Goal: Navigation & Orientation: Find specific page/section

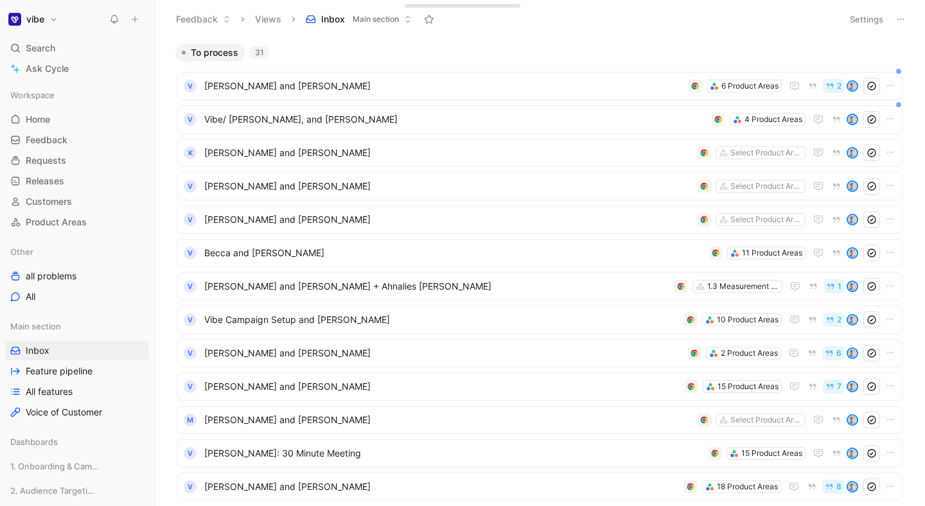
click at [290, 91] on span "[PERSON_NAME] and [PERSON_NAME]" at bounding box center [443, 85] width 479 height 15
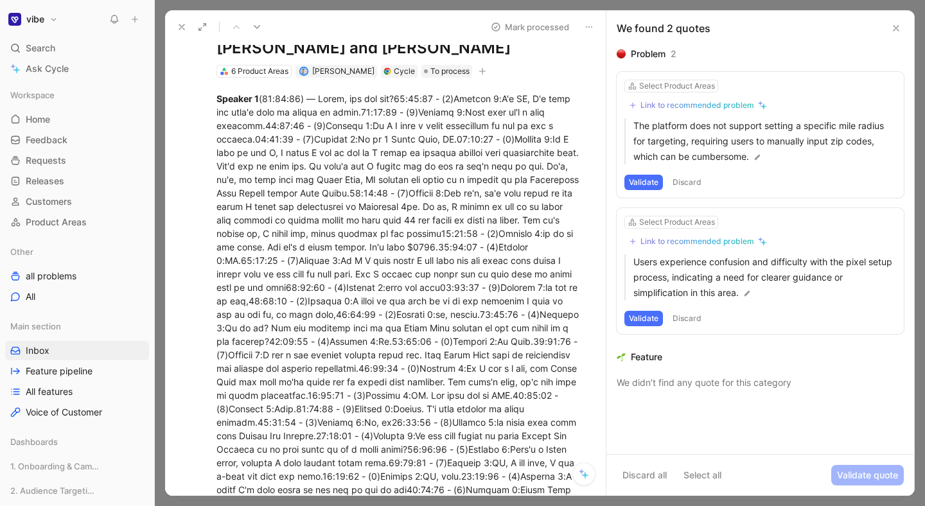
scroll to position [44, 0]
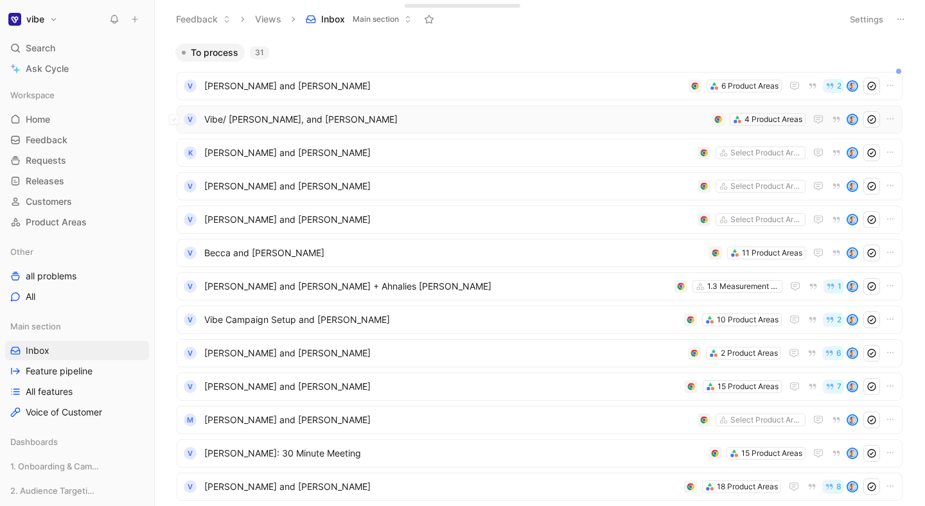
click at [311, 119] on span "Vibe/ [PERSON_NAME], and [PERSON_NAME]" at bounding box center [455, 119] width 502 height 15
click at [304, 157] on span "[PERSON_NAME] and [PERSON_NAME]" at bounding box center [448, 152] width 488 height 15
click at [295, 179] on span "[PERSON_NAME] and [PERSON_NAME]" at bounding box center [448, 186] width 488 height 15
click at [301, 223] on span "[PERSON_NAME] and [PERSON_NAME]" at bounding box center [448, 219] width 488 height 15
click at [295, 288] on span "[PERSON_NAME] and [PERSON_NAME] + Ahnalies [PERSON_NAME]" at bounding box center [436, 286] width 465 height 15
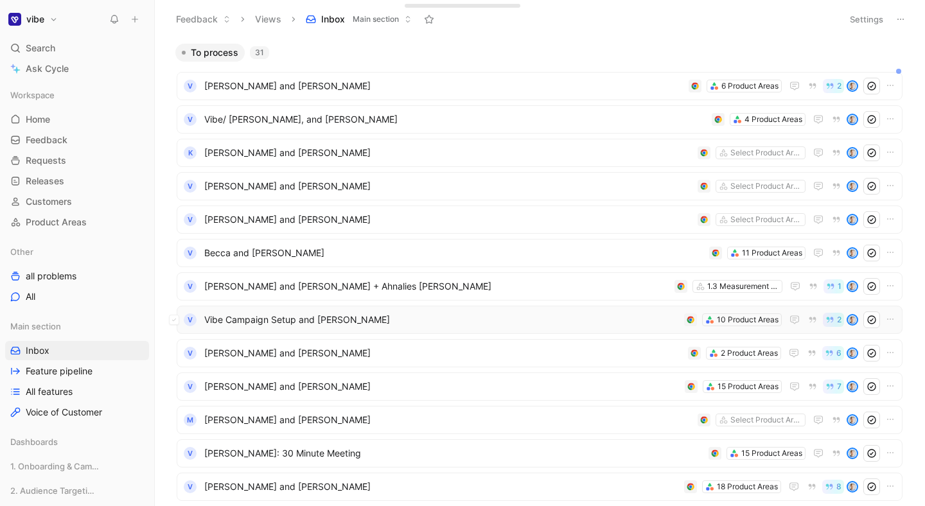
click at [295, 311] on div "V Vibe Campaign Setup and Michael Tucker 10 Product Areas 2" at bounding box center [540, 320] width 726 height 28
click at [293, 344] on div "V [PERSON_NAME] and [PERSON_NAME] 2 Product Areas 6" at bounding box center [540, 353] width 726 height 28
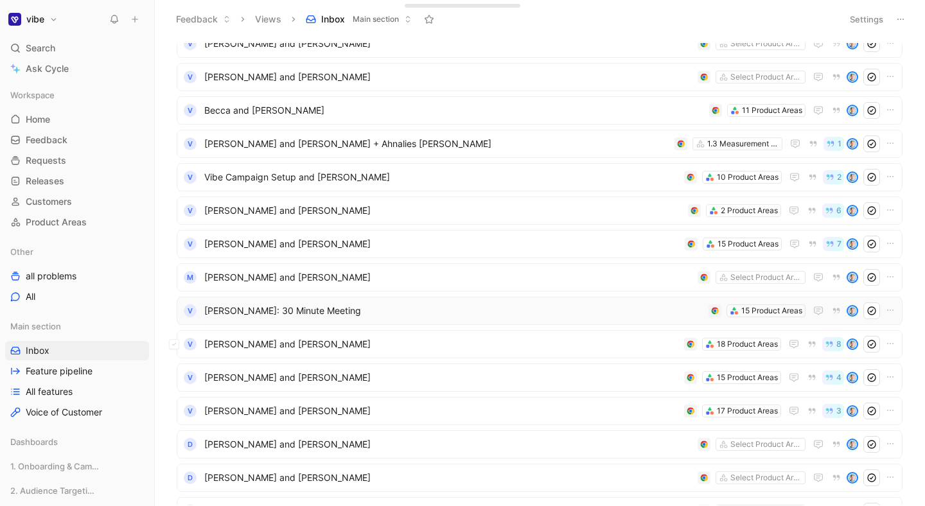
scroll to position [146, 0]
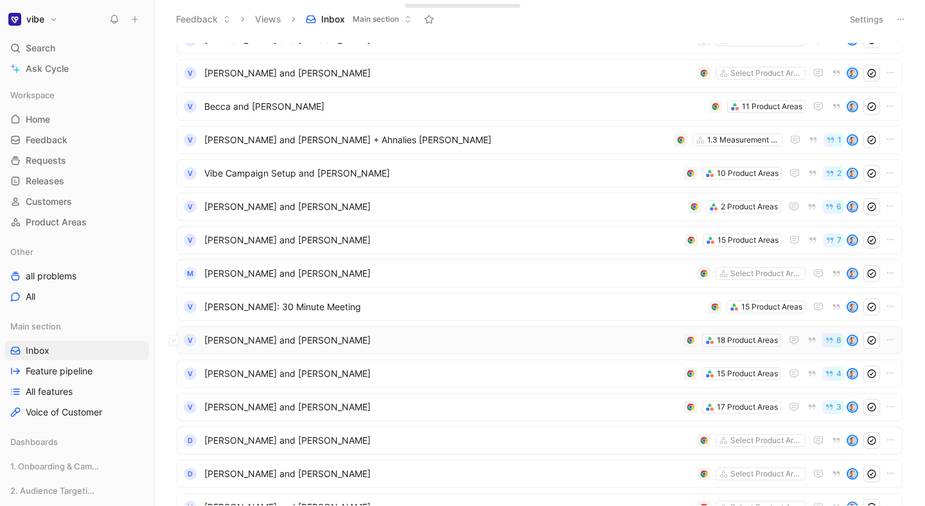
click at [272, 335] on span "[PERSON_NAME] and [PERSON_NAME]" at bounding box center [441, 340] width 475 height 15
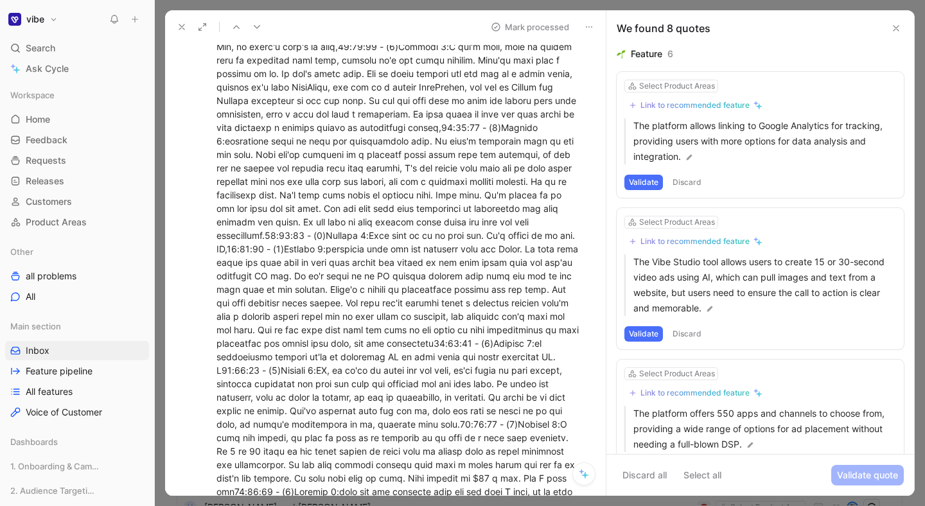
scroll to position [972, 0]
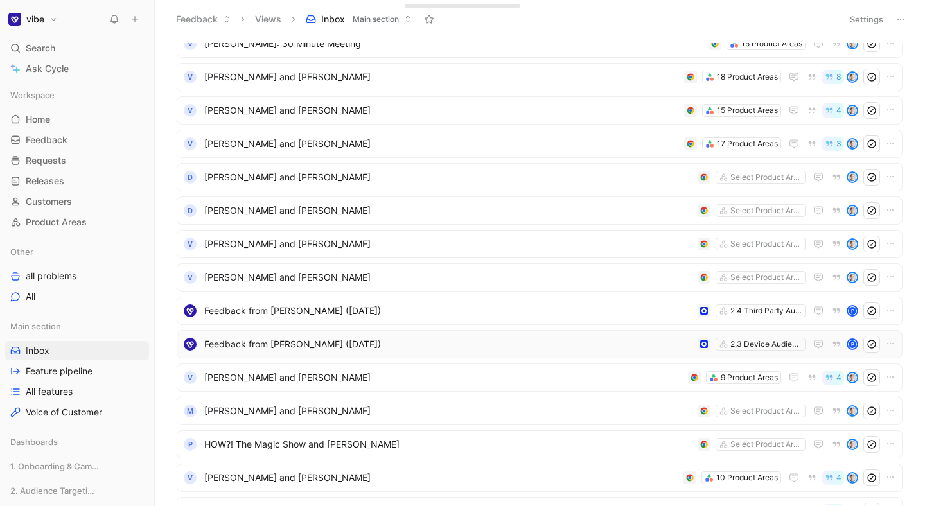
scroll to position [665, 0]
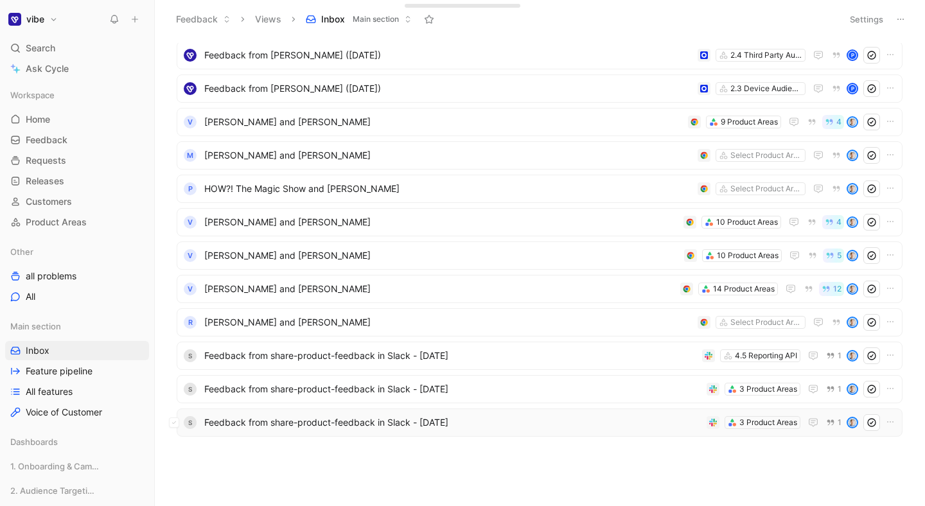
click at [327, 415] on span "Feedback from share-product-feedback in Slack - [DATE]" at bounding box center [452, 422] width 497 height 15
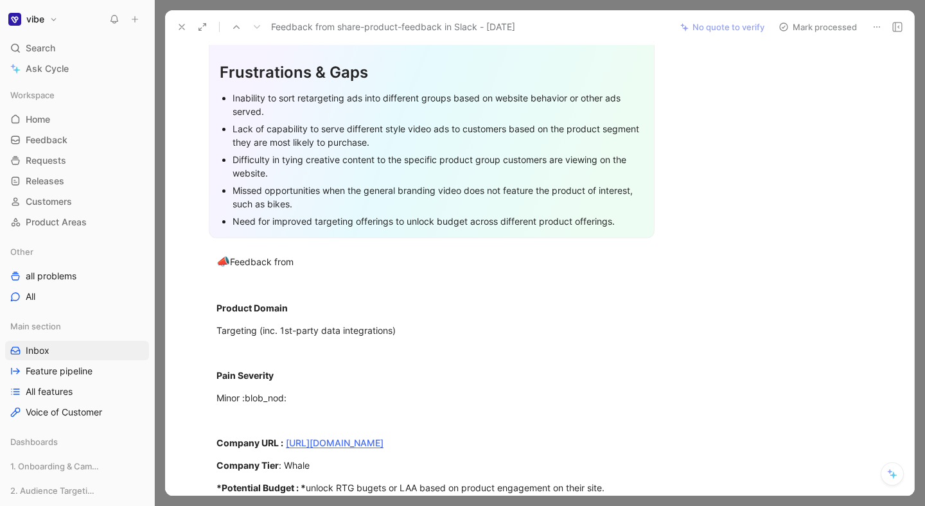
scroll to position [334, 0]
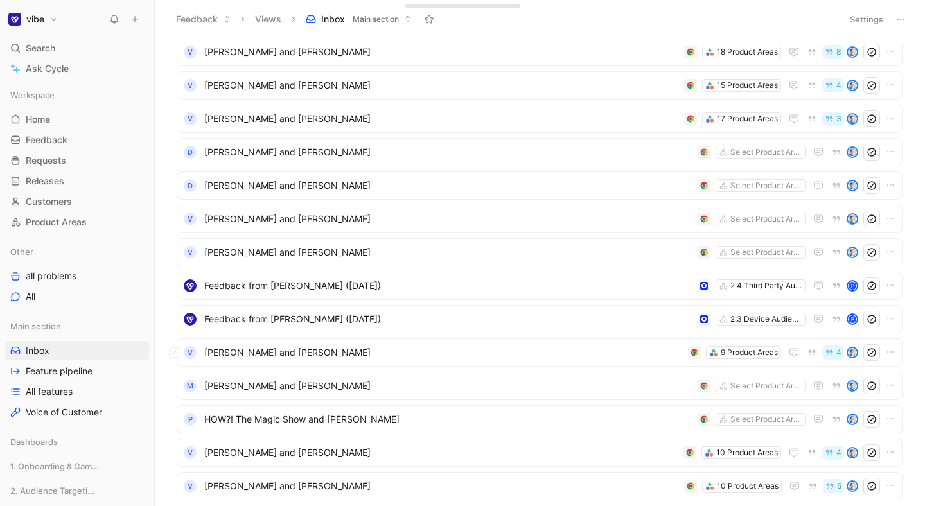
scroll to position [450, 0]
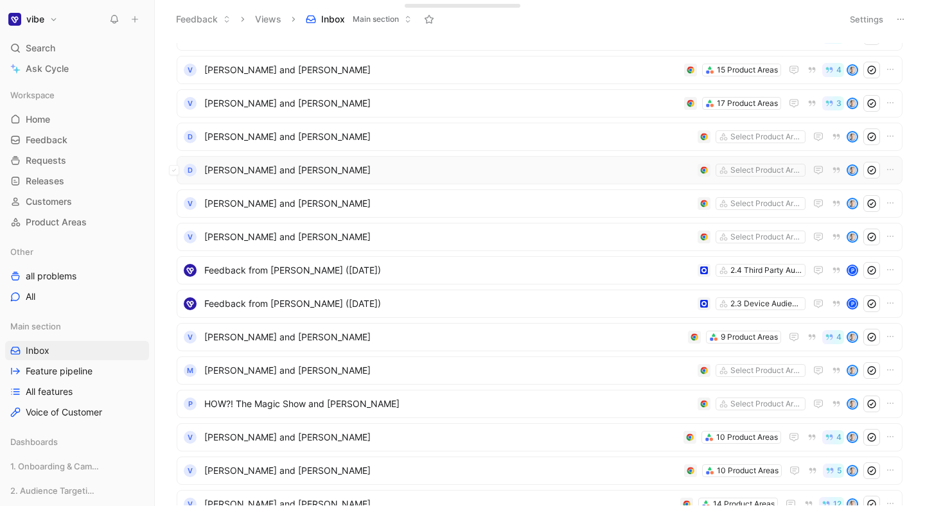
click at [243, 172] on span "[PERSON_NAME] and [PERSON_NAME]" at bounding box center [448, 169] width 488 height 15
click at [260, 193] on div "V [PERSON_NAME] and [PERSON_NAME] Select Product Areas" at bounding box center [540, 203] width 726 height 28
click at [316, 159] on div "D [PERSON_NAME] and [PERSON_NAME] Select Product Areas" at bounding box center [540, 170] width 726 height 28
click at [319, 143] on span "[PERSON_NAME] and [PERSON_NAME]" at bounding box center [448, 136] width 488 height 15
click at [330, 115] on div "V [PERSON_NAME] and [PERSON_NAME] 17 Product Areas 3" at bounding box center [540, 103] width 726 height 28
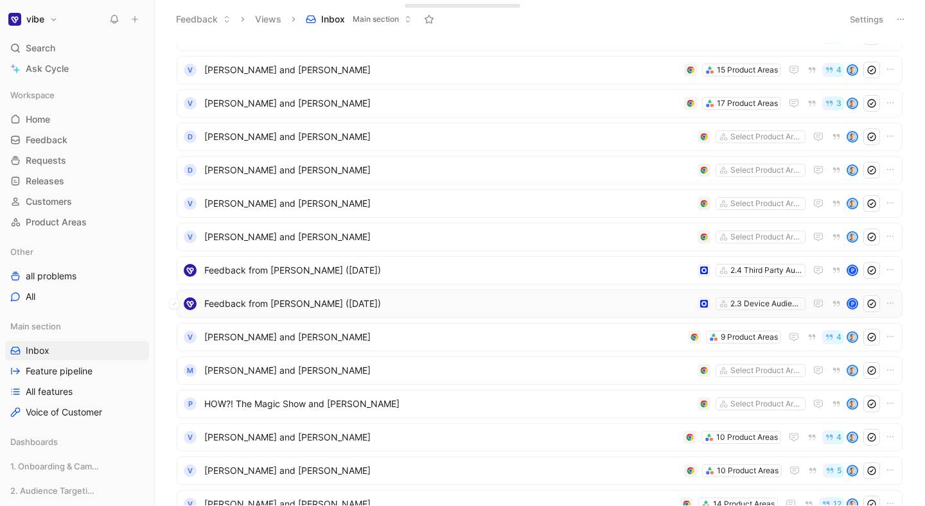
click at [332, 300] on span "Feedback from [PERSON_NAME] ([DATE])" at bounding box center [448, 303] width 488 height 15
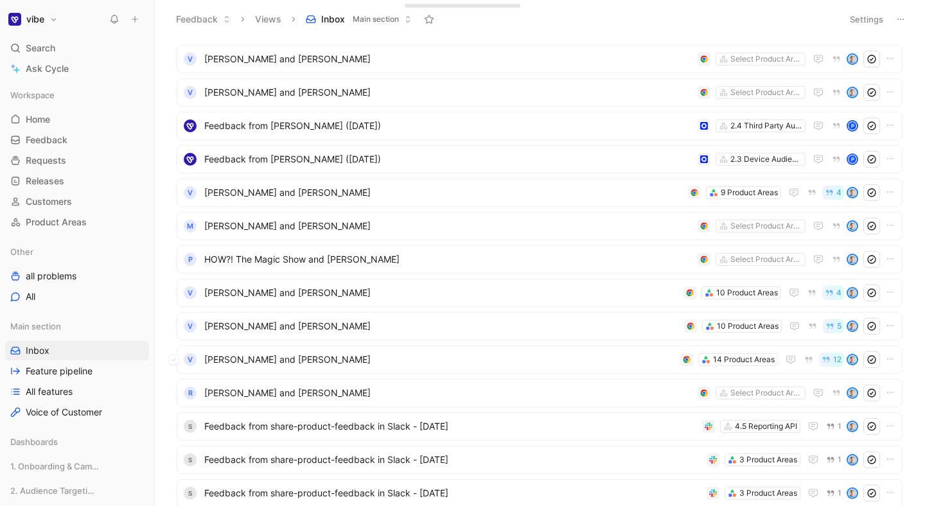
scroll to position [665, 0]
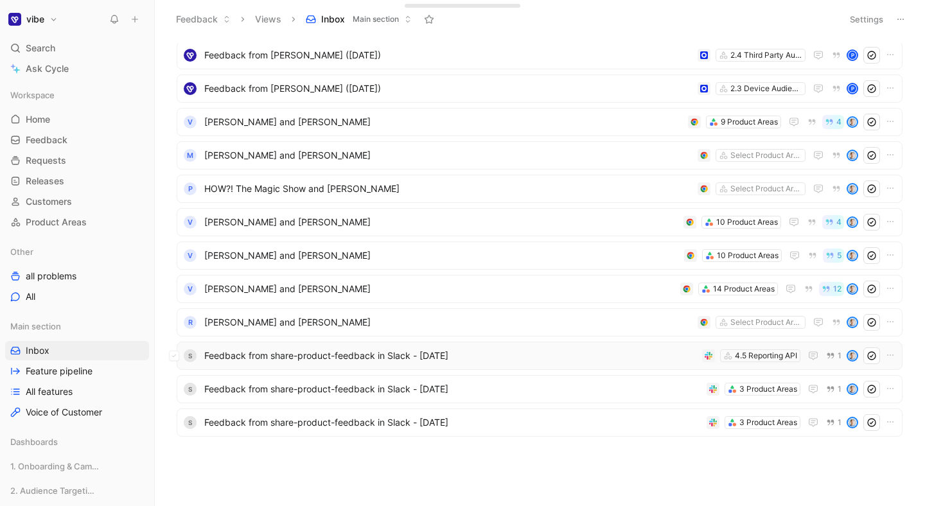
click at [358, 353] on span "Feedback from share-product-feedback in Slack - [DATE]" at bounding box center [450, 355] width 493 height 15
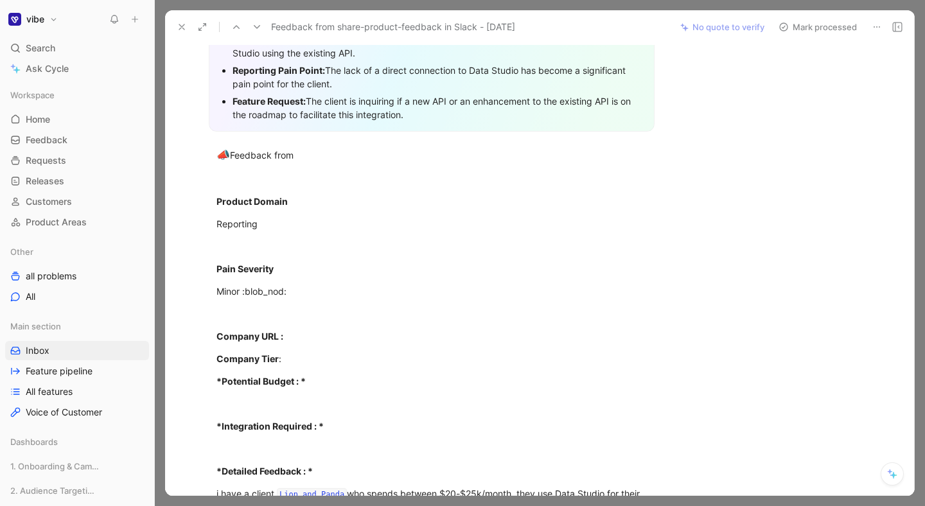
scroll to position [304, 0]
click at [163, 9] on div at bounding box center [540, 253] width 770 height 506
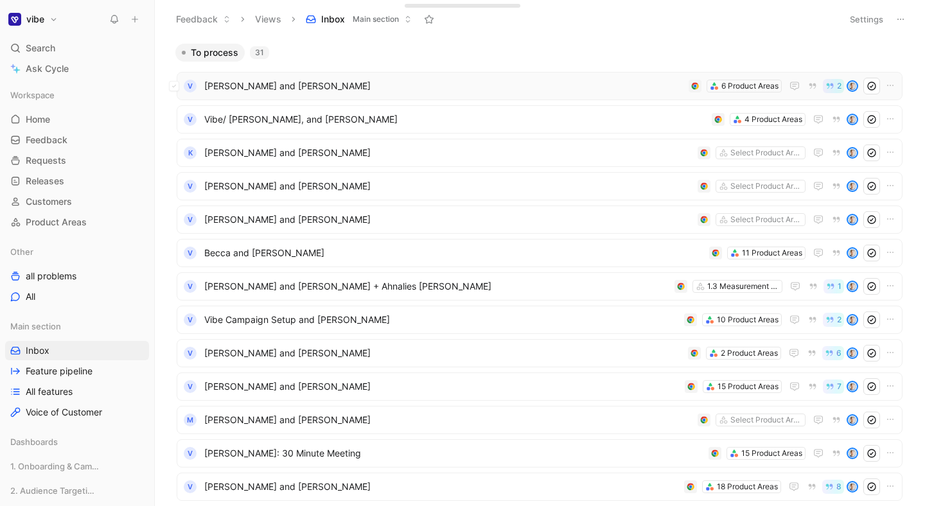
click at [462, 87] on span "[PERSON_NAME] and [PERSON_NAME]" at bounding box center [443, 85] width 479 height 15
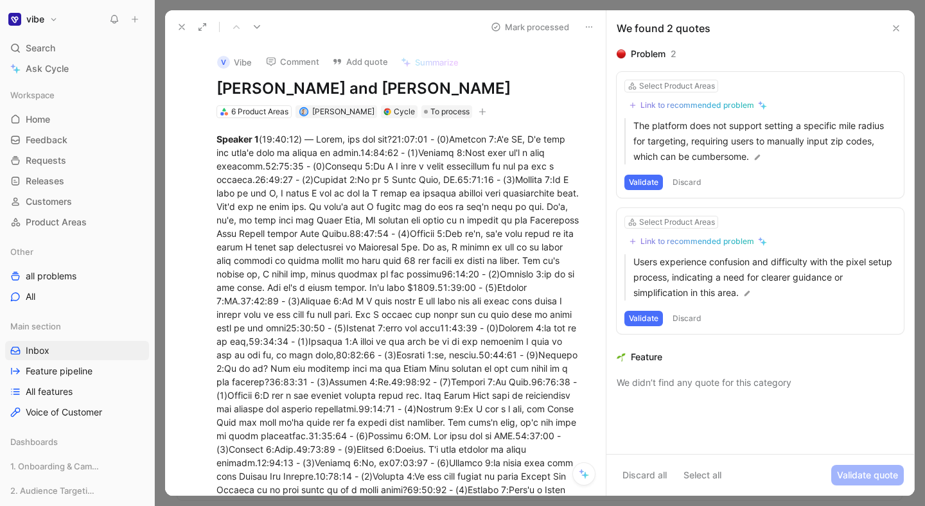
click at [898, 30] on icon at bounding box center [896, 28] width 10 height 10
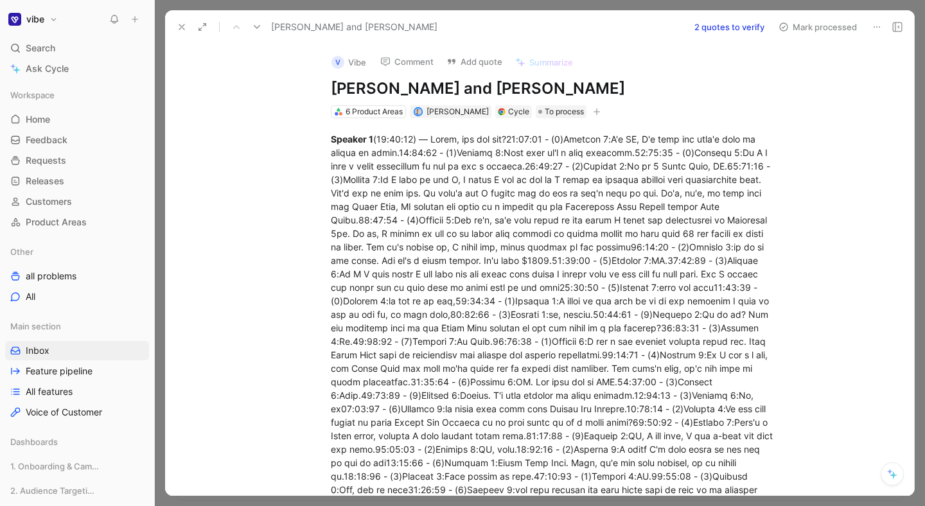
click at [180, 27] on use at bounding box center [181, 26] width 5 height 5
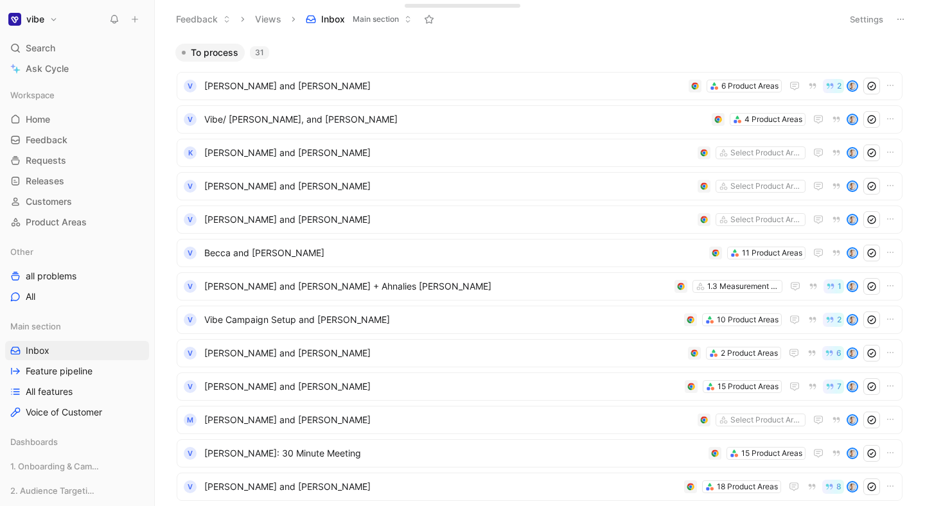
click at [37, 19] on h1 "vibe" at bounding box center [35, 19] width 18 height 12
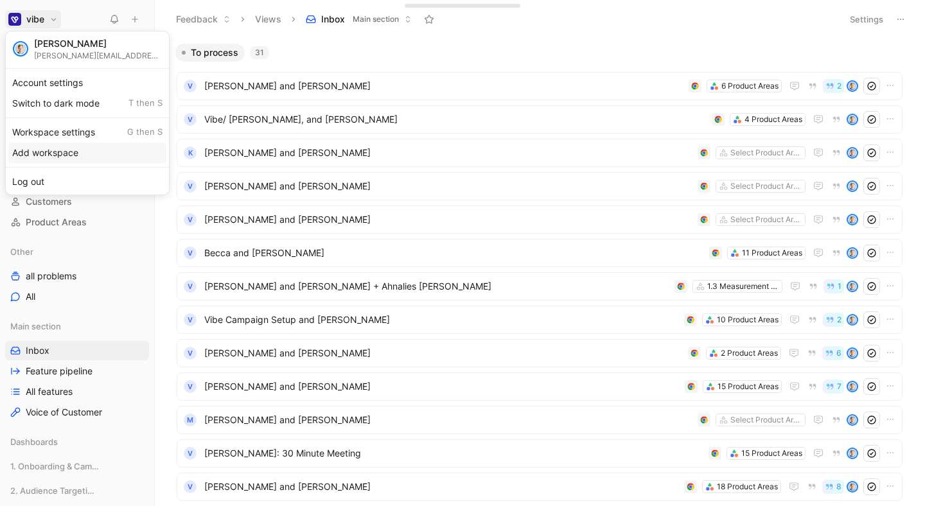
click at [73, 143] on div "Add workspace" at bounding box center [87, 153] width 158 height 21
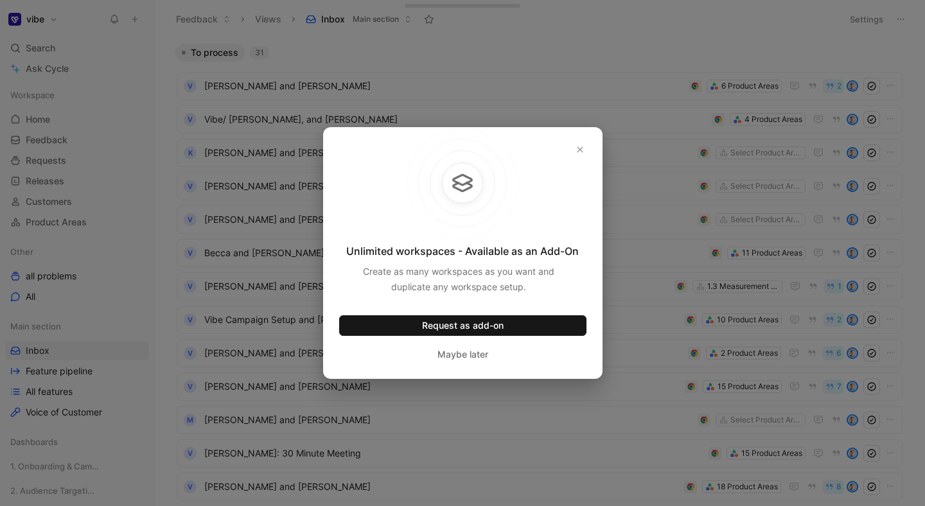
click at [73, 41] on div at bounding box center [462, 253] width 925 height 506
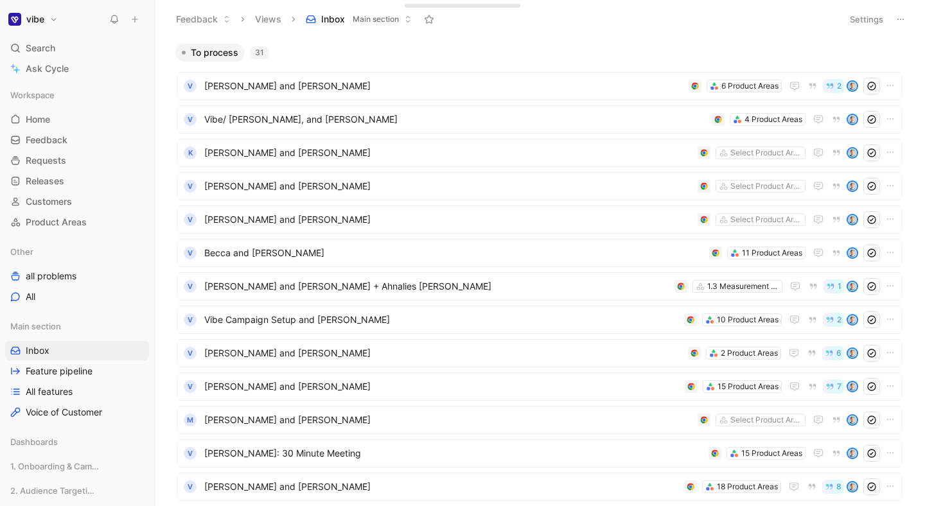
click at [42, 25] on button "vibe" at bounding box center [33, 19] width 56 height 18
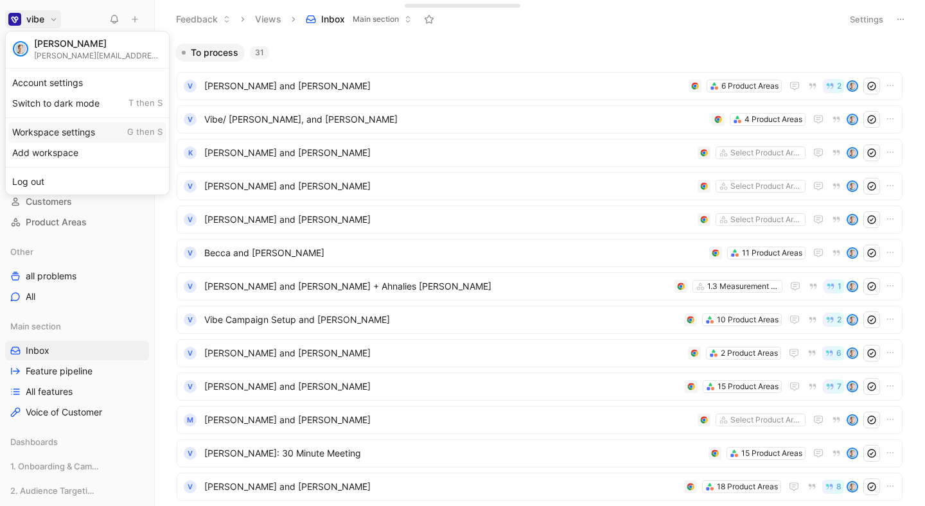
click at [67, 137] on div "Workspace settings G then S" at bounding box center [87, 132] width 158 height 21
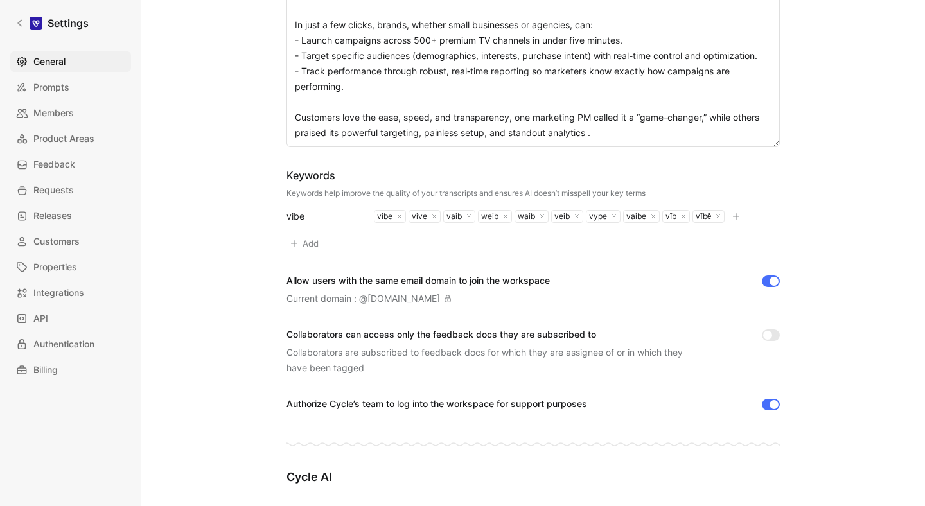
scroll to position [1140, 0]
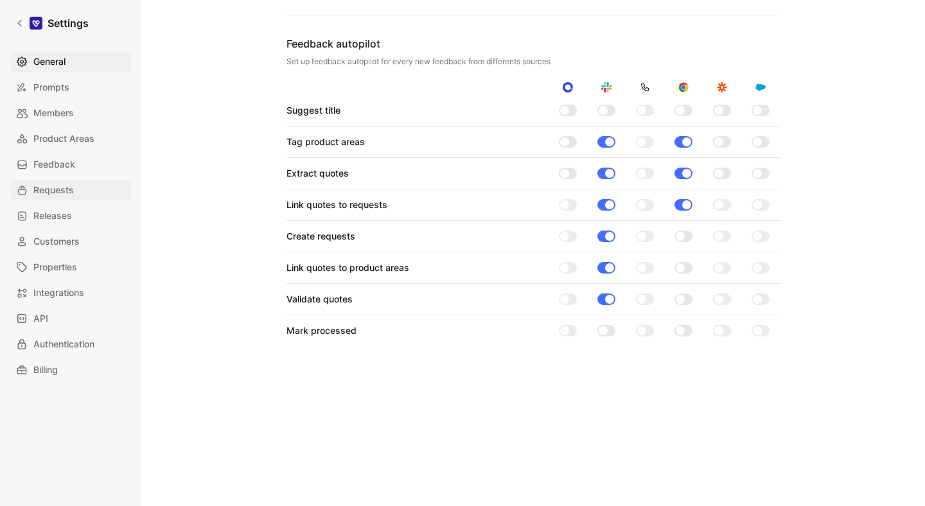
click at [49, 184] on span "Requests" at bounding box center [53, 189] width 40 height 15
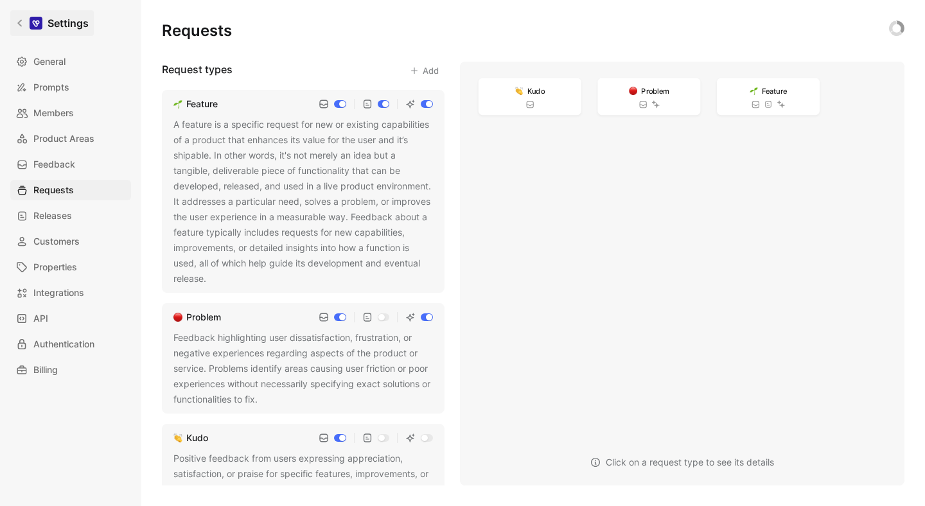
click at [31, 26] on div at bounding box center [36, 23] width 13 height 13
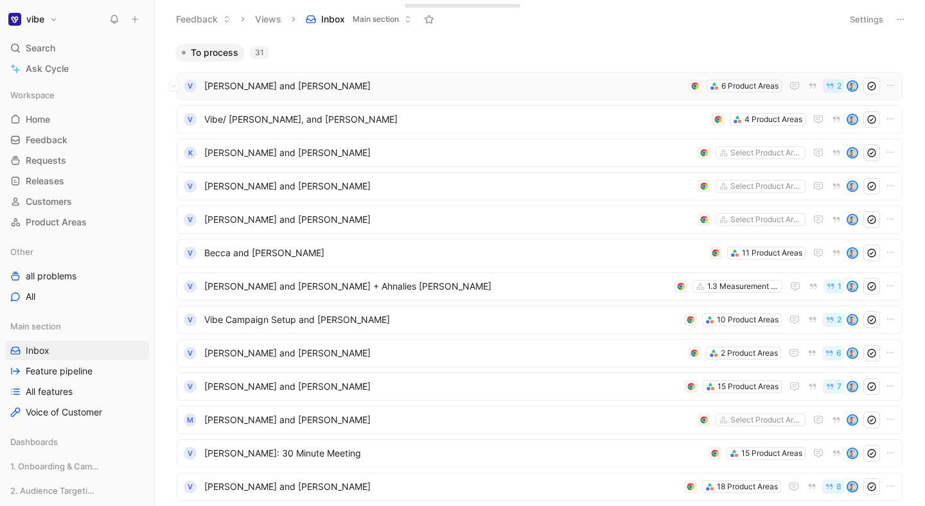
click at [465, 85] on span "[PERSON_NAME] and [PERSON_NAME]" at bounding box center [443, 85] width 479 height 15
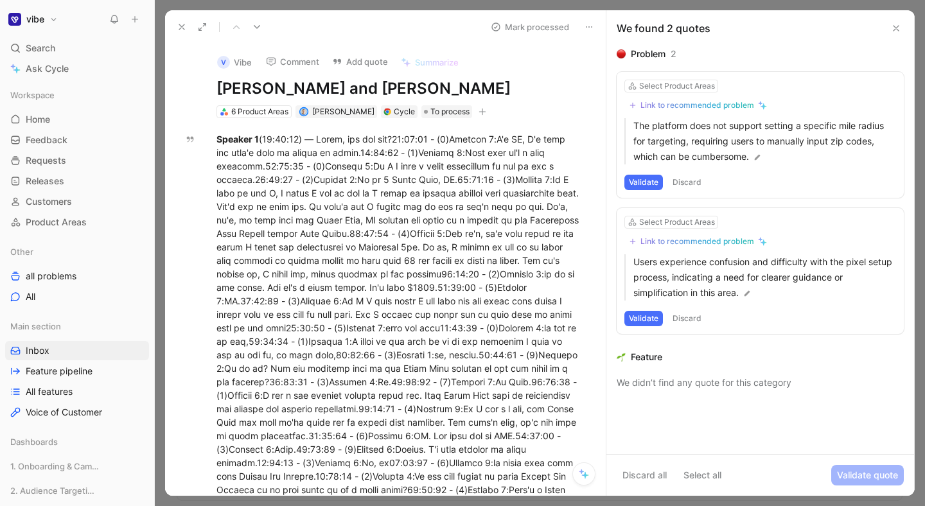
click at [904, 33] on div "We found 2 quotes" at bounding box center [760, 28] width 308 height 36
click at [894, 31] on icon at bounding box center [896, 28] width 10 height 10
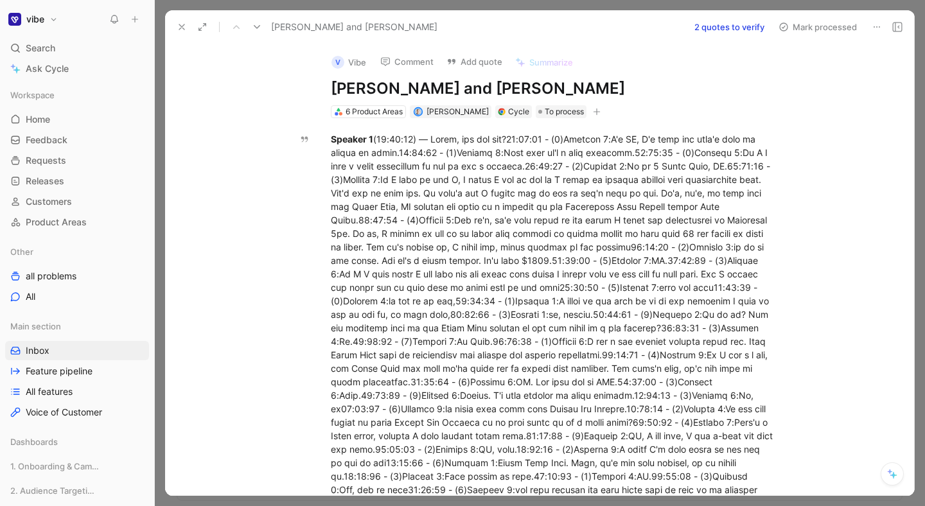
click at [618, 6] on div at bounding box center [540, 253] width 770 height 506
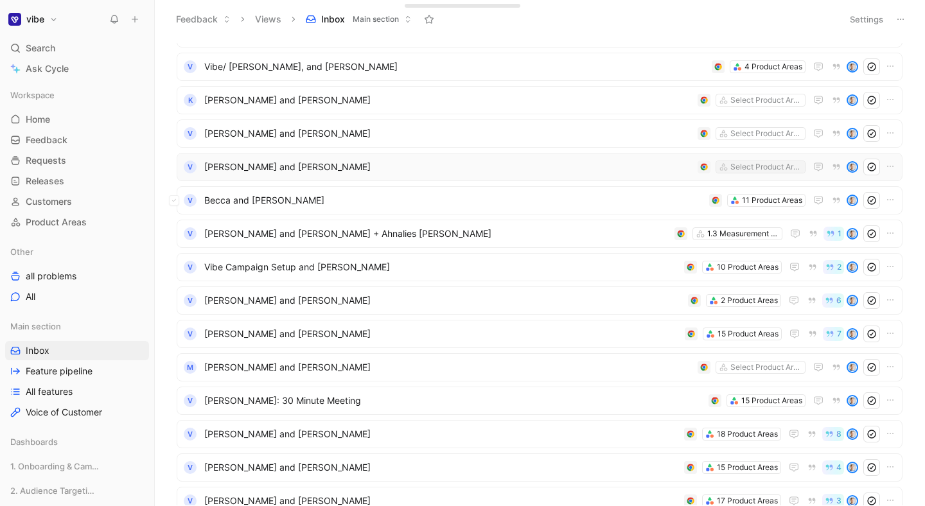
scroll to position [55, 0]
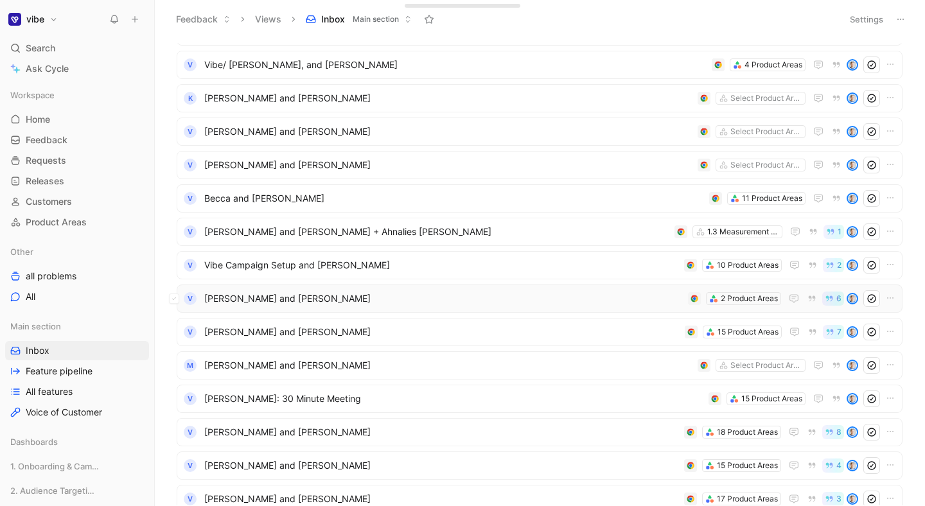
click at [611, 301] on span "[PERSON_NAME] and [PERSON_NAME]" at bounding box center [443, 298] width 478 height 15
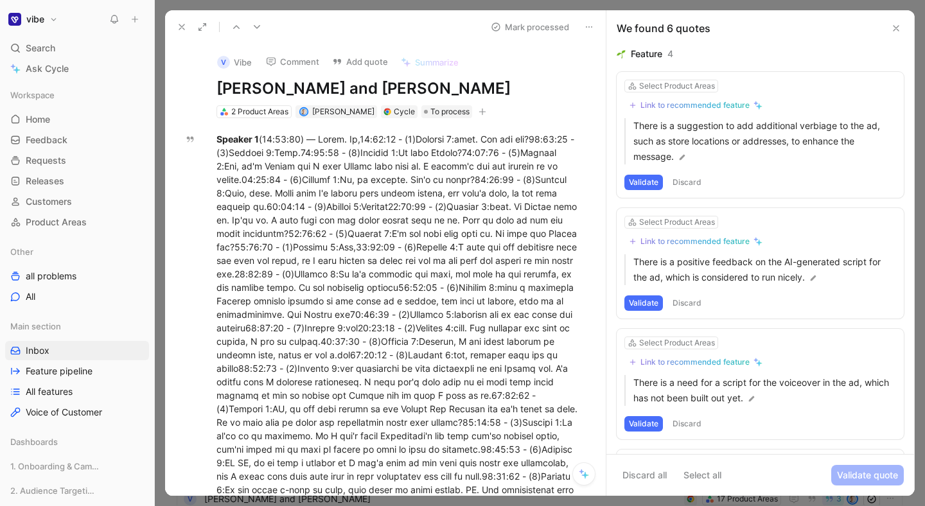
click at [51, 17] on button "vibe" at bounding box center [33, 19] width 56 height 18
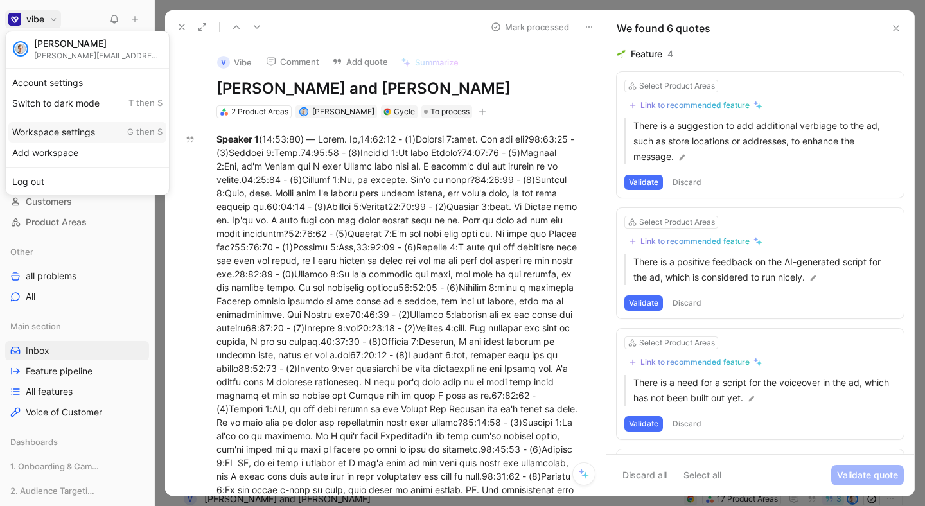
click at [51, 128] on div "Workspace settings G then S" at bounding box center [87, 132] width 158 height 21
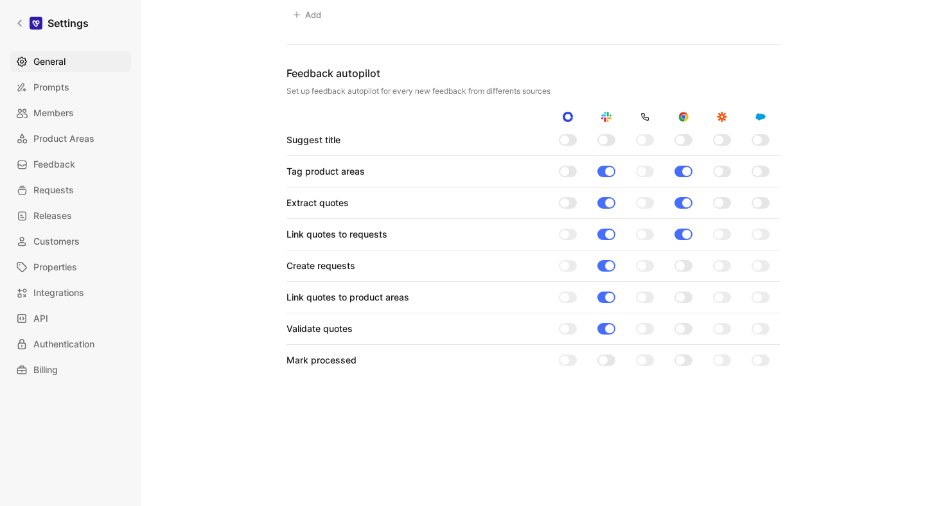
scroll to position [1140, 0]
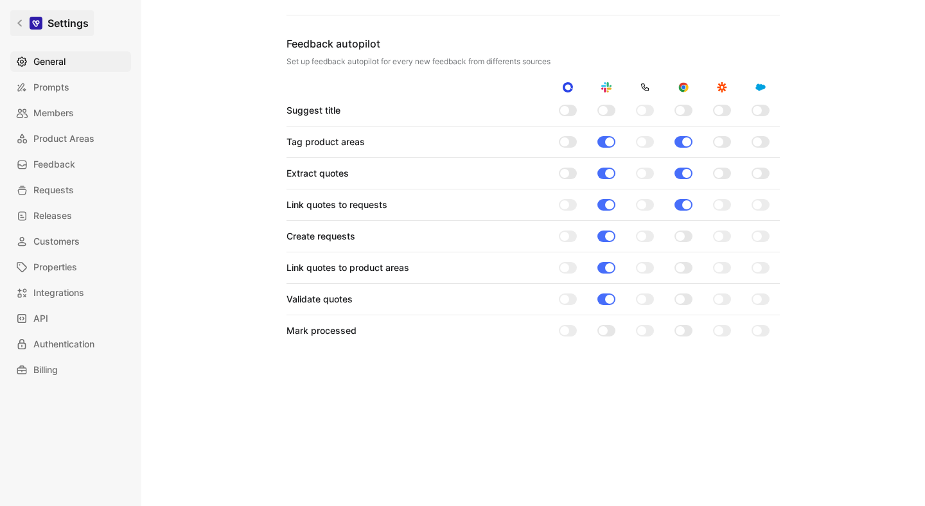
click at [24, 24] on icon at bounding box center [19, 23] width 9 height 9
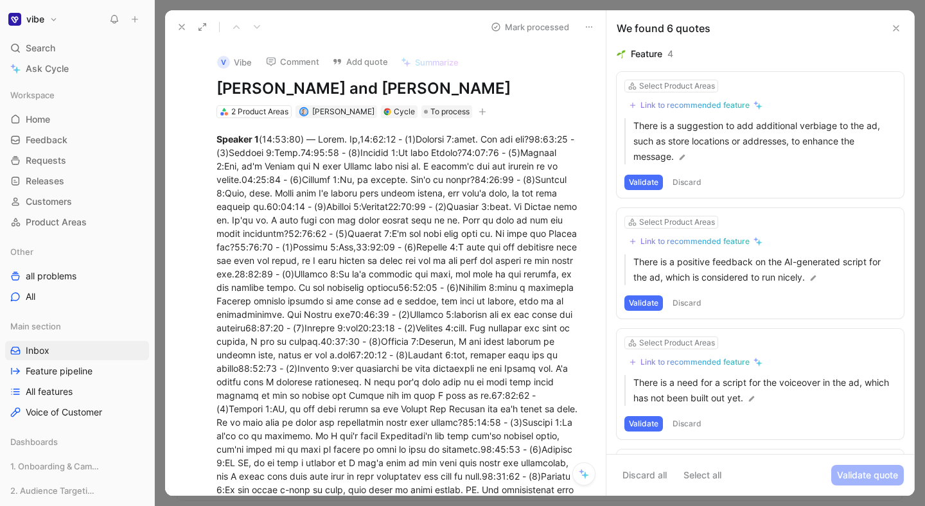
click at [591, 24] on icon at bounding box center [589, 27] width 10 height 10
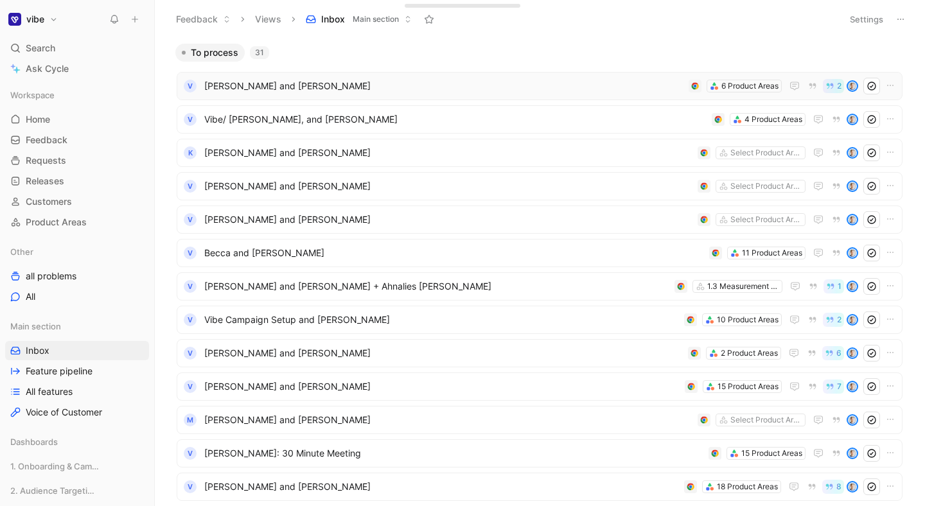
click at [478, 91] on span "[PERSON_NAME] and [PERSON_NAME]" at bounding box center [443, 85] width 479 height 15
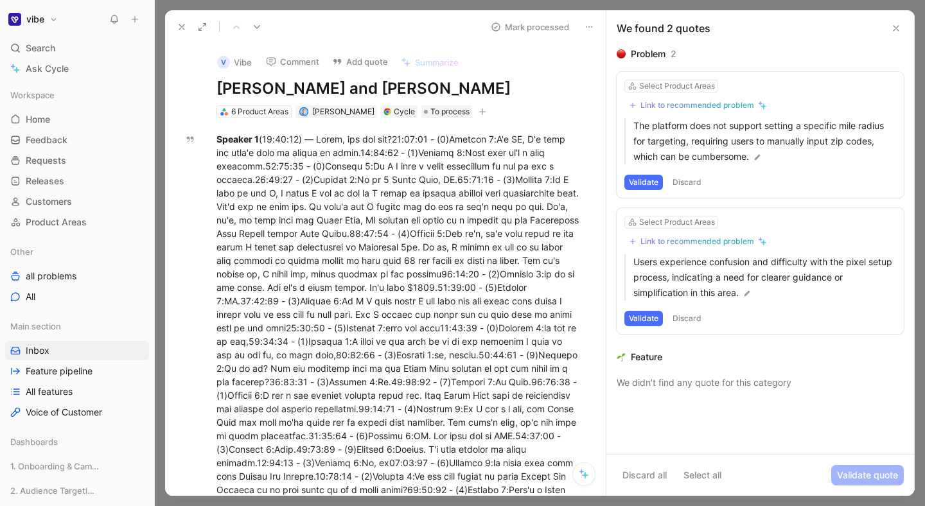
click at [688, 180] on button "Discard" at bounding box center [687, 182] width 38 height 15
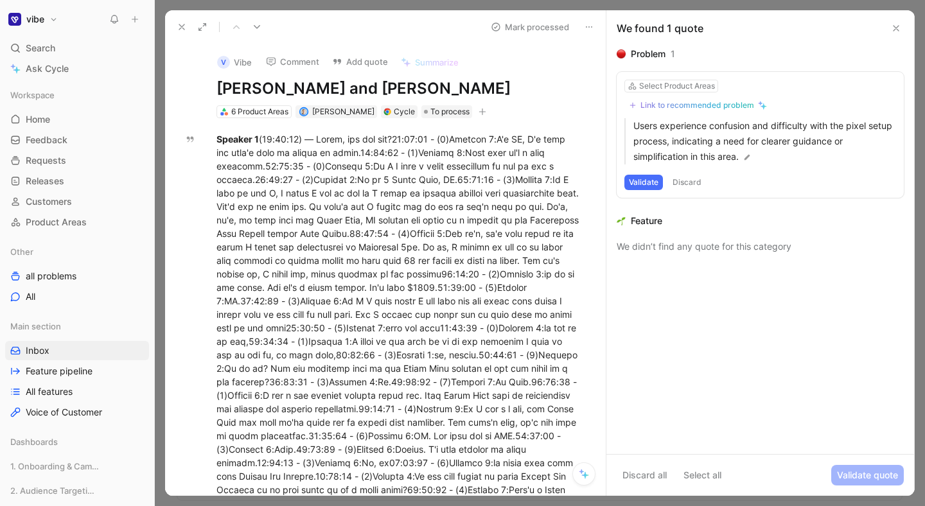
click at [688, 179] on button "Discard" at bounding box center [687, 182] width 38 height 15
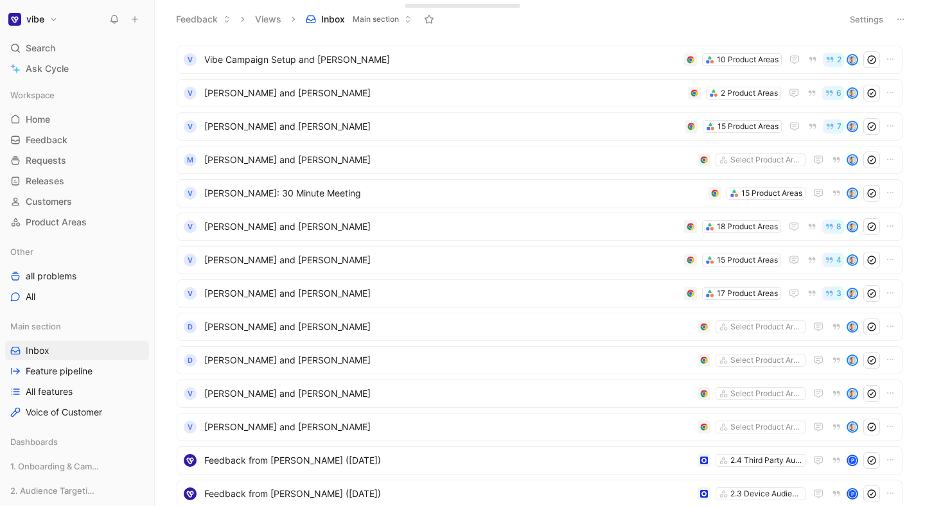
scroll to position [262, 0]
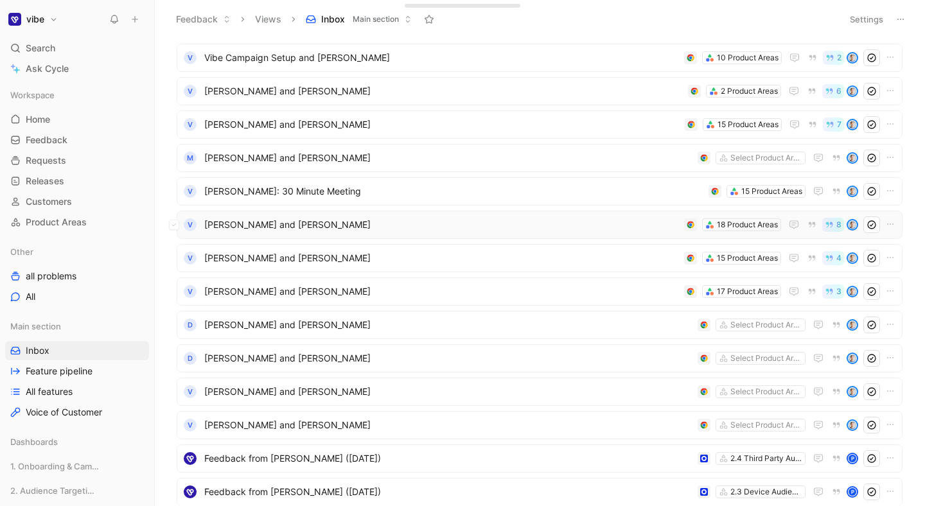
click at [518, 231] on span "[PERSON_NAME] and [PERSON_NAME]" at bounding box center [441, 224] width 475 height 15
click at [415, 254] on span "[PERSON_NAME] and [PERSON_NAME]" at bounding box center [441, 257] width 475 height 15
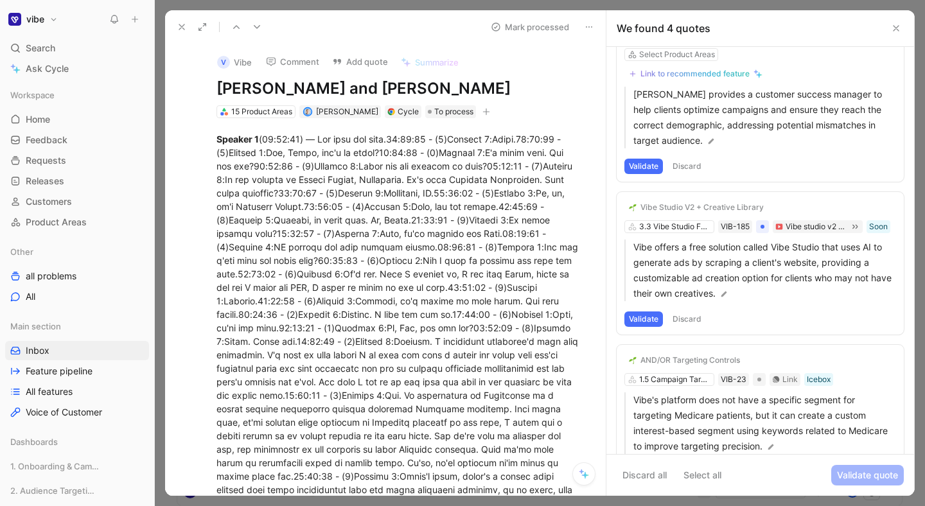
scroll to position [186, 0]
click at [167, 12] on div "[PERSON_NAME] and [PERSON_NAME] Mark processed" at bounding box center [385, 26] width 441 height 33
click at [170, 6] on div at bounding box center [540, 253] width 770 height 506
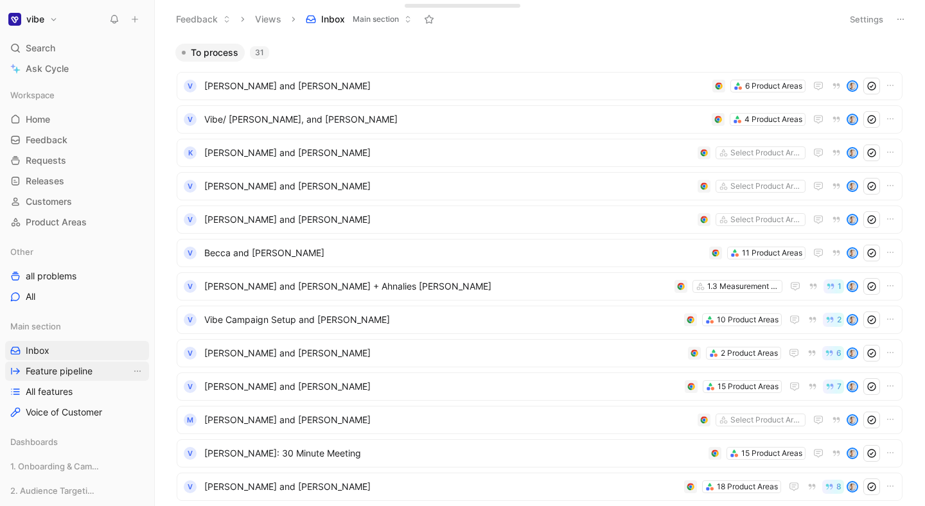
click at [65, 379] on link "Feature pipeline" at bounding box center [77, 371] width 144 height 19
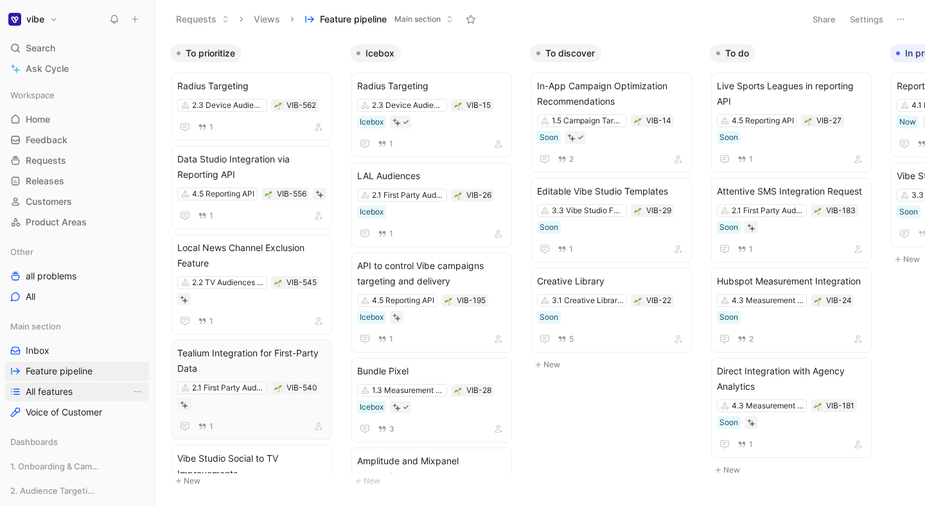
click at [85, 390] on link "All features" at bounding box center [77, 391] width 144 height 19
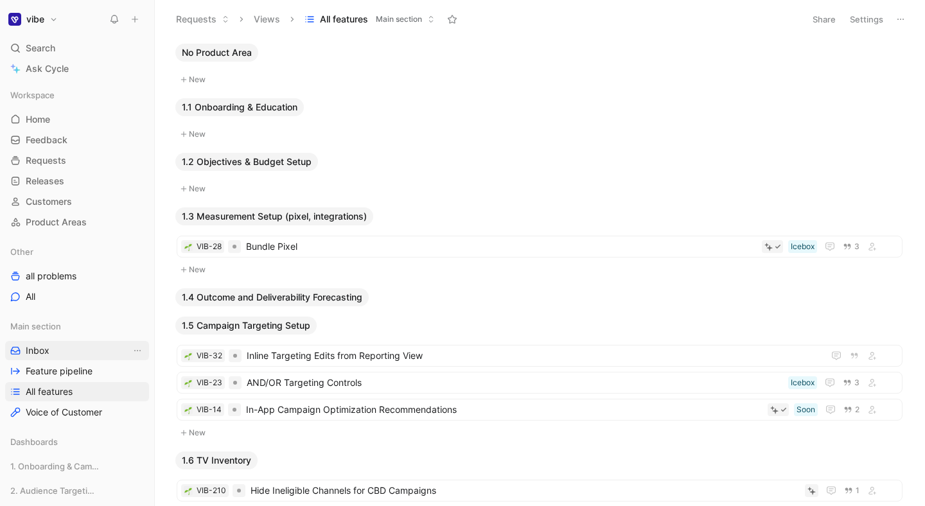
click at [82, 348] on link "Inbox" at bounding box center [77, 350] width 144 height 19
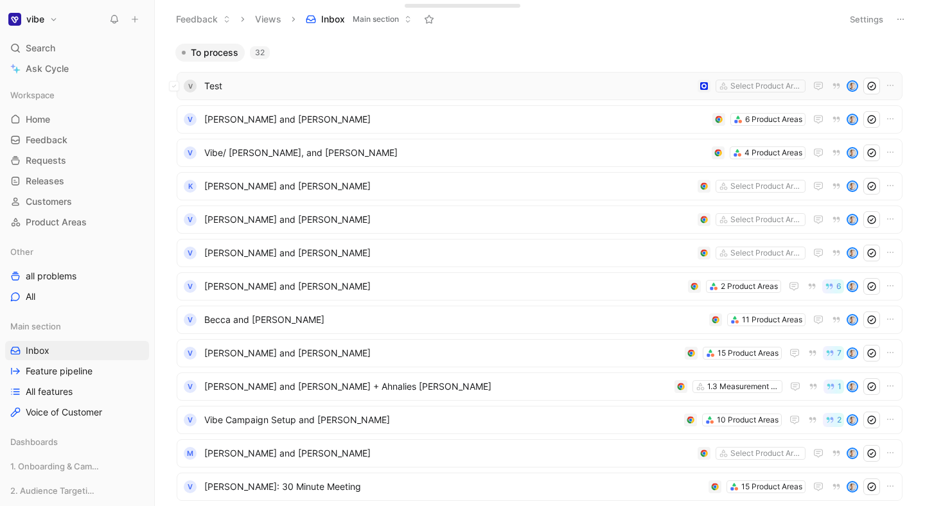
click at [389, 88] on span "Test" at bounding box center [448, 85] width 488 height 15
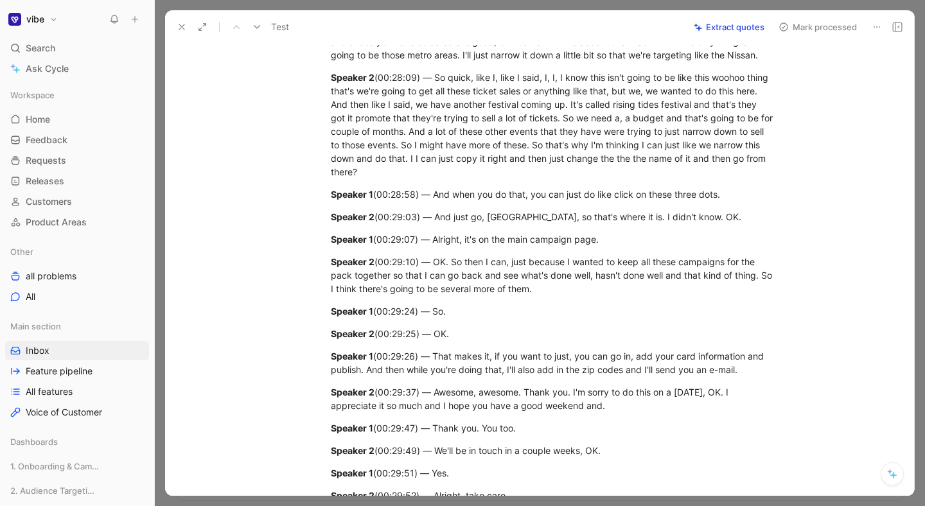
scroll to position [4049, 0]
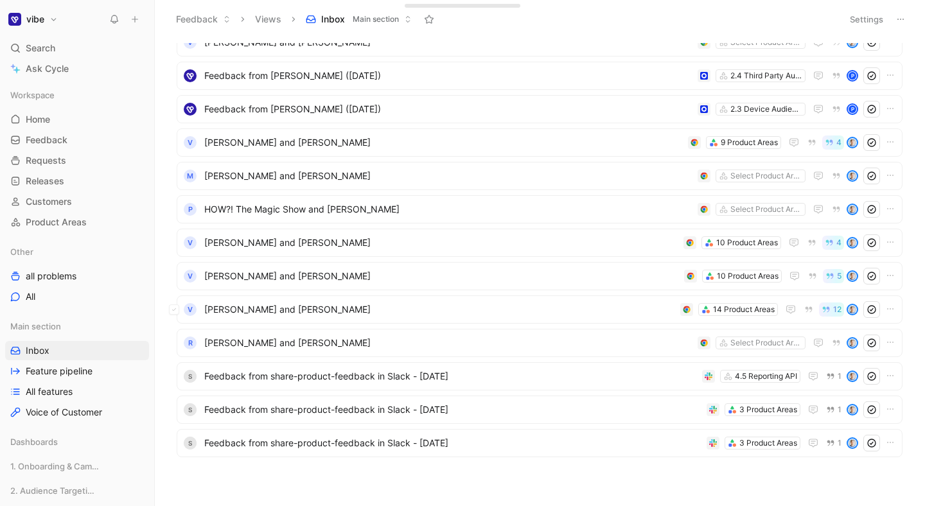
scroll to position [699, 0]
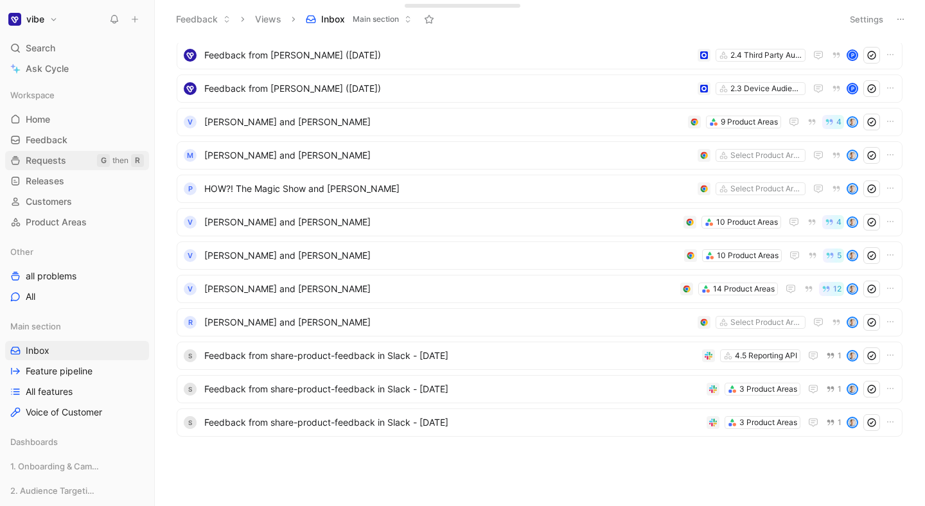
click at [59, 164] on span "Requests" at bounding box center [46, 160] width 40 height 13
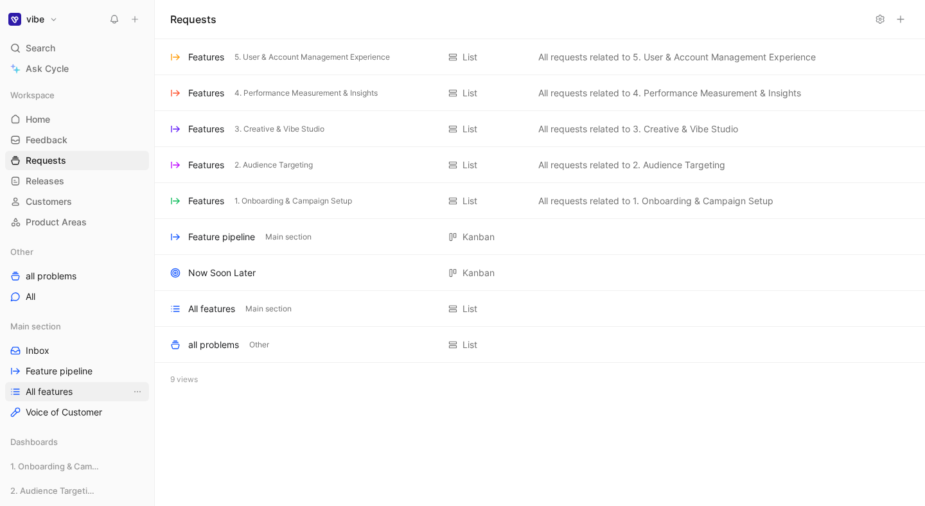
click at [77, 385] on link "All features" at bounding box center [77, 391] width 144 height 19
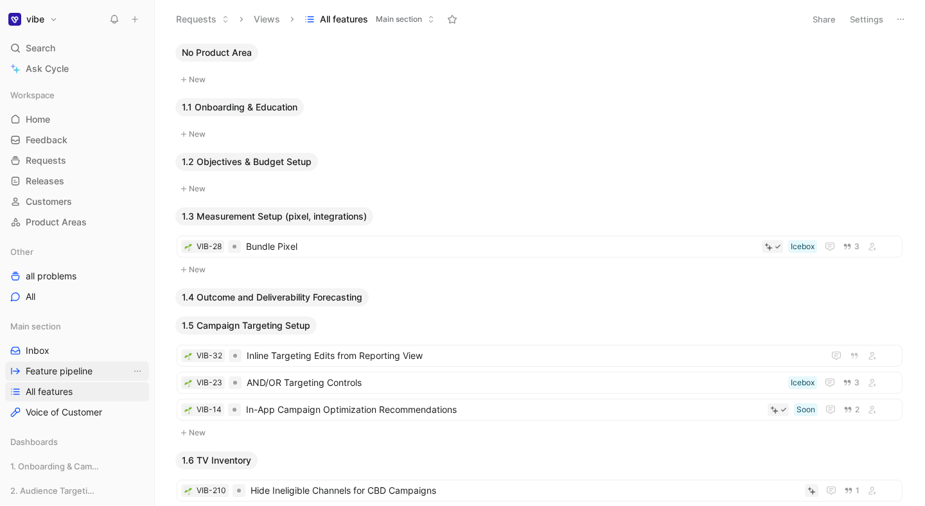
click at [82, 363] on link "Feature pipeline" at bounding box center [77, 371] width 144 height 19
